Goal: Information Seeking & Learning: Learn about a topic

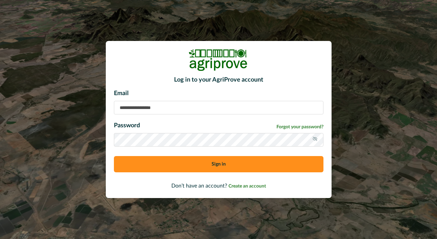
click at [207, 108] on input at bounding box center [219, 108] width 210 height 14
type input "**********"
click at [194, 168] on button "Sign in" at bounding box center [219, 164] width 210 height 16
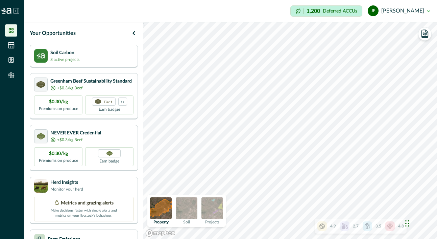
click at [223, 206] on img at bounding box center [212, 208] width 22 height 22
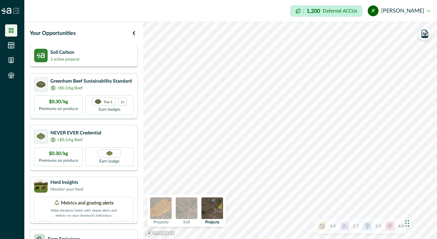
click at [75, 58] on p "3 active projects" at bounding box center [64, 59] width 29 height 6
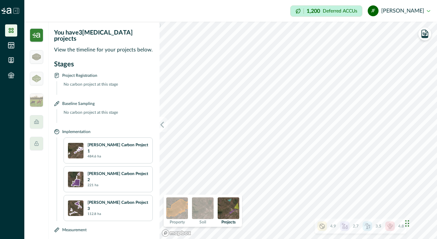
click at [111, 143] on p "[PERSON_NAME] Carbon Project 1" at bounding box center [118, 148] width 61 height 12
click at [202, 211] on img at bounding box center [203, 208] width 22 height 22
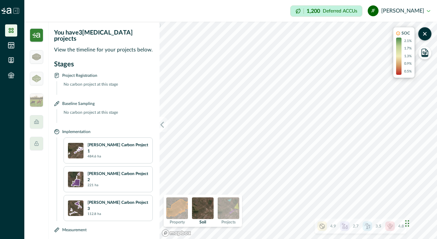
click at [226, 211] on img at bounding box center [229, 208] width 22 height 22
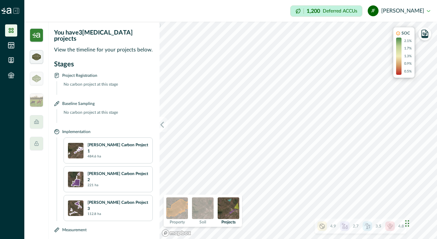
click at [38, 54] on img at bounding box center [36, 56] width 9 height 7
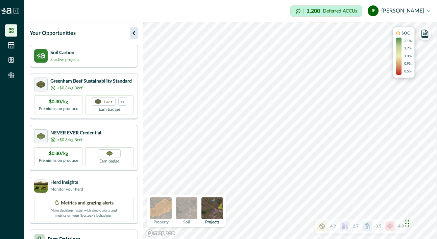
click at [135, 31] on icon "button" at bounding box center [133, 33] width 2 height 4
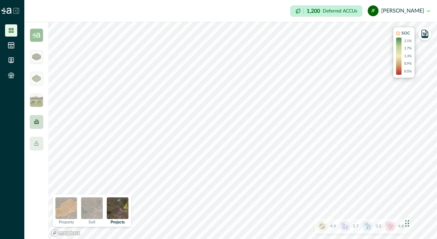
click at [37, 126] on div at bounding box center [37, 122] width 14 height 14
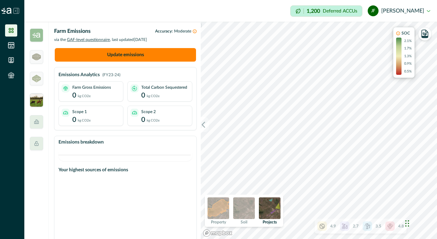
click at [36, 94] on img at bounding box center [37, 100] width 14 height 14
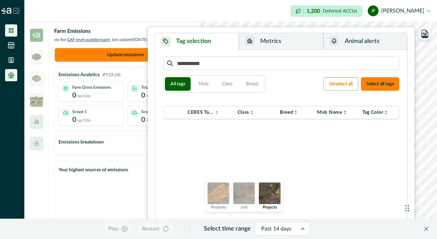
click at [12, 75] on icon at bounding box center [11, 75] width 7 height 7
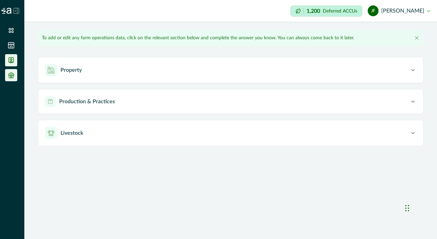
click at [8, 55] on li at bounding box center [11, 60] width 12 height 12
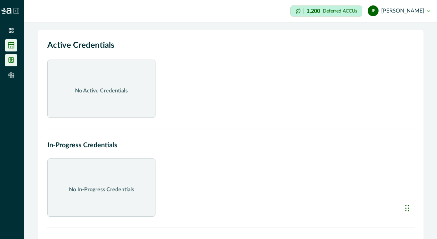
click at [5, 40] on li at bounding box center [11, 45] width 12 height 12
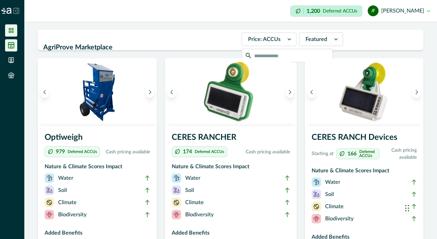
click at [13, 31] on icon at bounding box center [11, 30] width 7 height 7
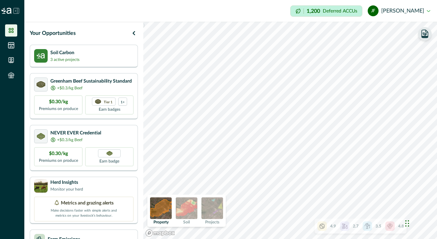
click at [424, 36] on icon "button" at bounding box center [425, 37] width 6 height 2
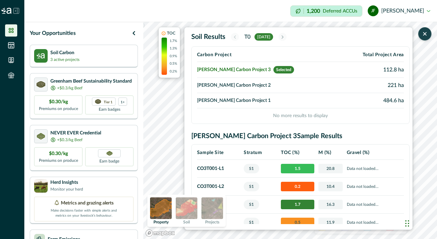
click at [242, 101] on td "[PERSON_NAME] Carbon Project 1" at bounding box center [269, 100] width 145 height 15
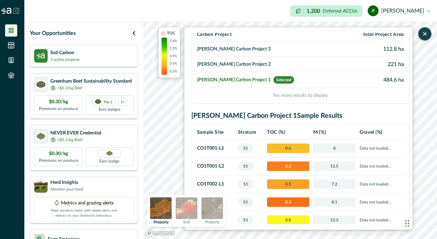
scroll to position [32, 0]
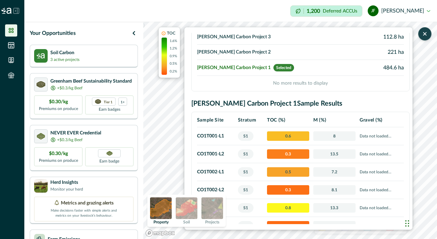
drag, startPoint x: 172, startPoint y: 166, endPoint x: 191, endPoint y: 165, distance: 18.9
click at [191, 166] on div "TOC 1.6% 1.2% 0.9% 0.5% 0.2% Soil Results T0 [DATE] Carbon Project Total Projec…" at bounding box center [286, 128] width 254 height 202
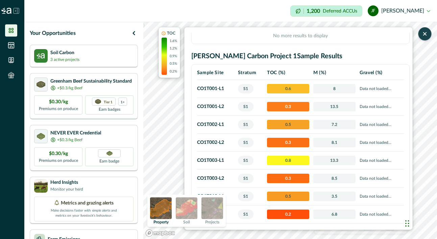
scroll to position [0, 0]
